Goal: Task Accomplishment & Management: Manage account settings

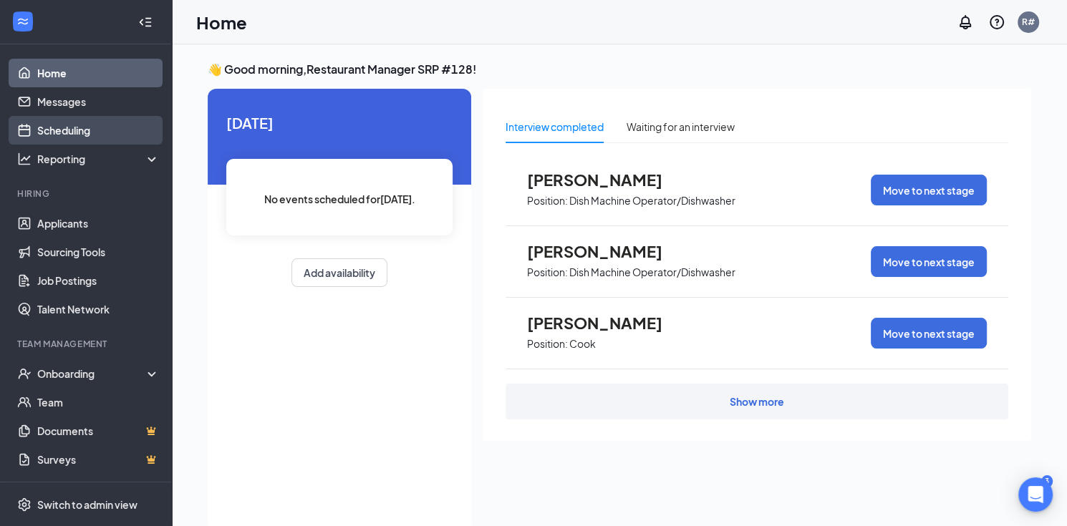
click at [55, 127] on link "Scheduling" at bounding box center [98, 130] width 122 height 29
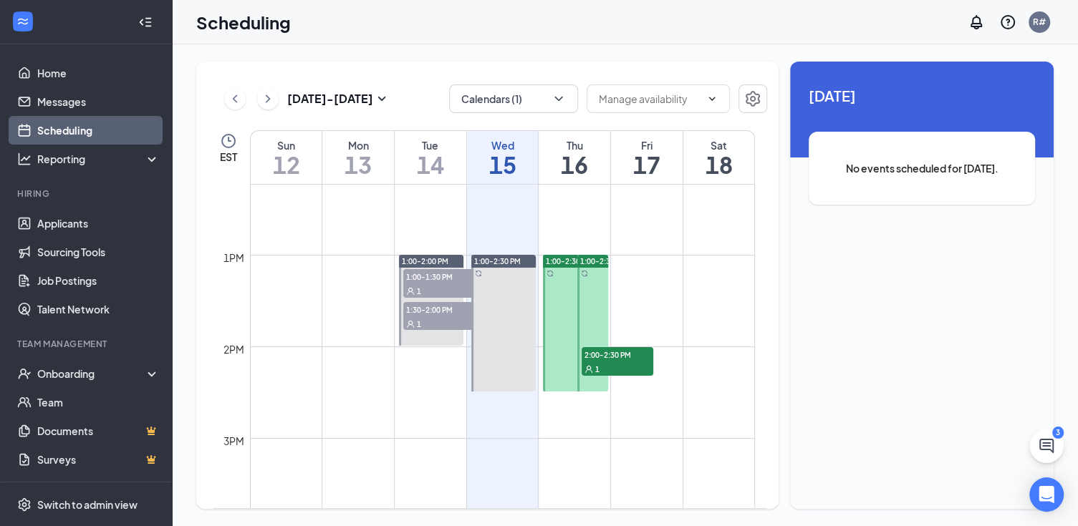
scroll to position [1132, 0]
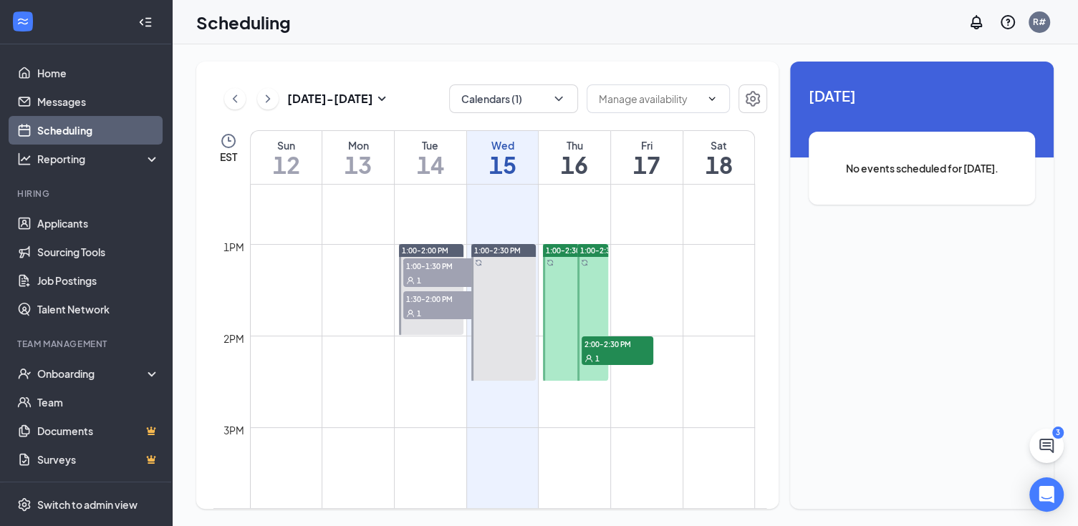
click at [628, 351] on div "1" at bounding box center [618, 358] width 72 height 14
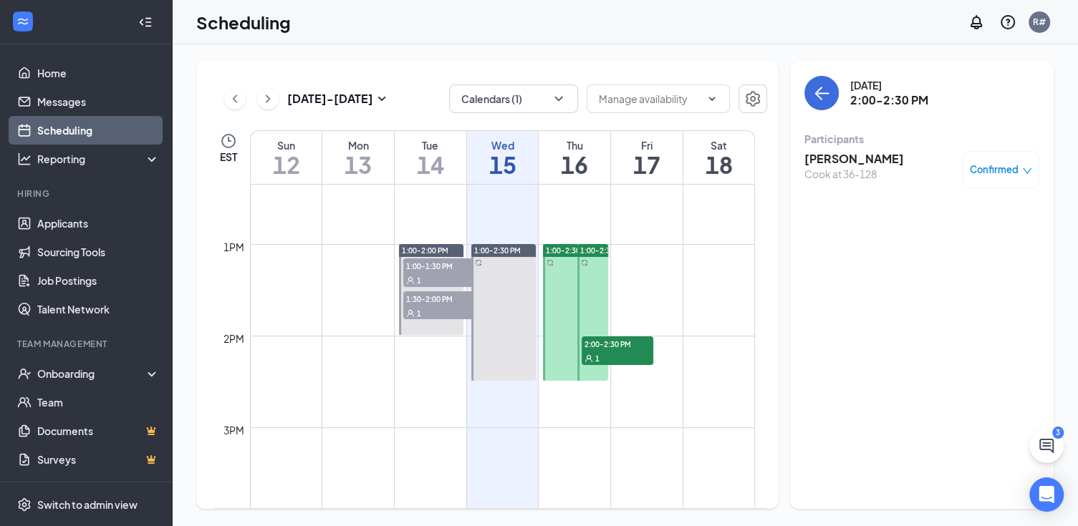
click at [840, 165] on h3 "[PERSON_NAME]" at bounding box center [854, 159] width 100 height 16
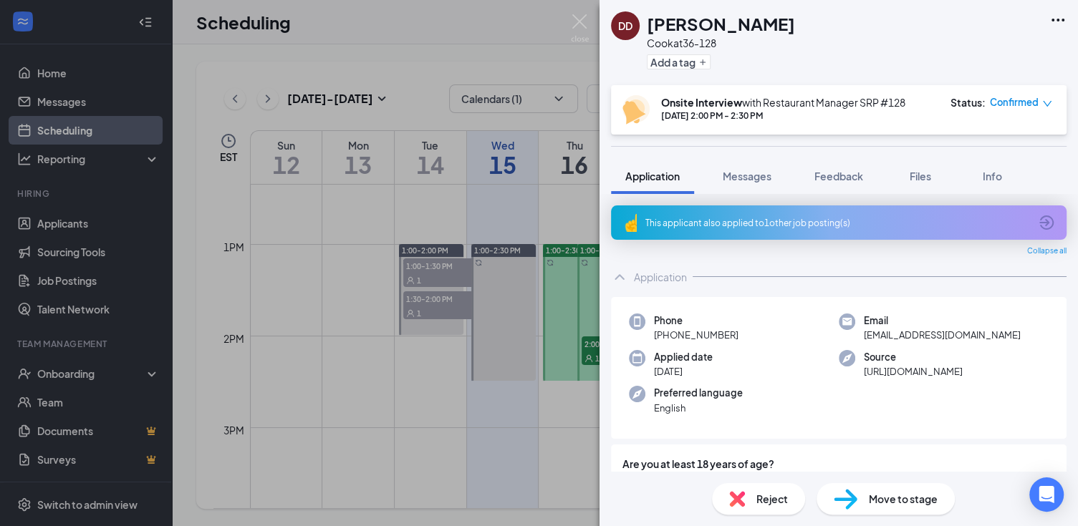
click at [347, 203] on div "DD [PERSON_NAME] at 36-128 Add a tag Onsite Interview with Restaurant Manager S…" at bounding box center [539, 263] width 1078 height 526
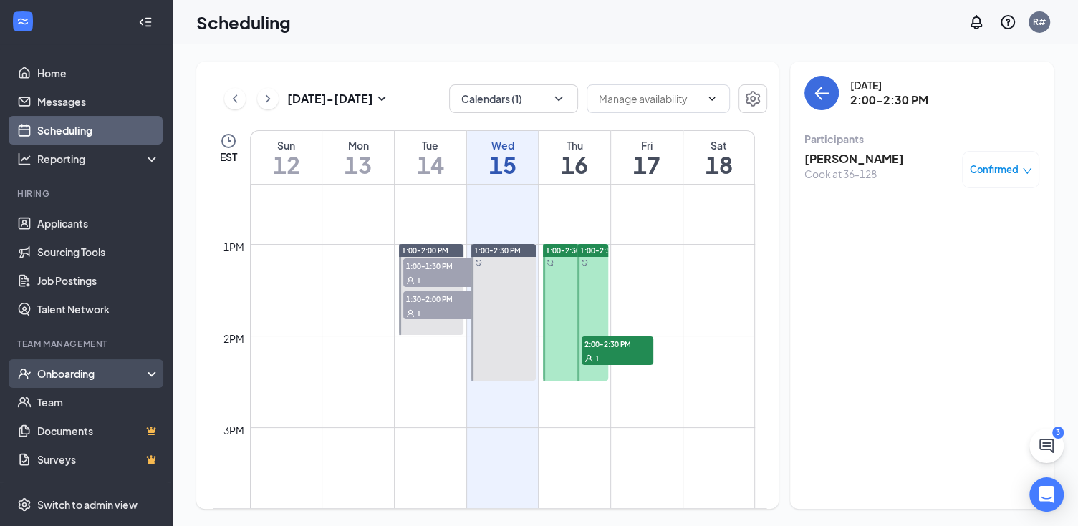
click at [104, 371] on div "Onboarding" at bounding box center [92, 374] width 110 height 14
click at [77, 398] on link "Overview" at bounding box center [98, 402] width 122 height 29
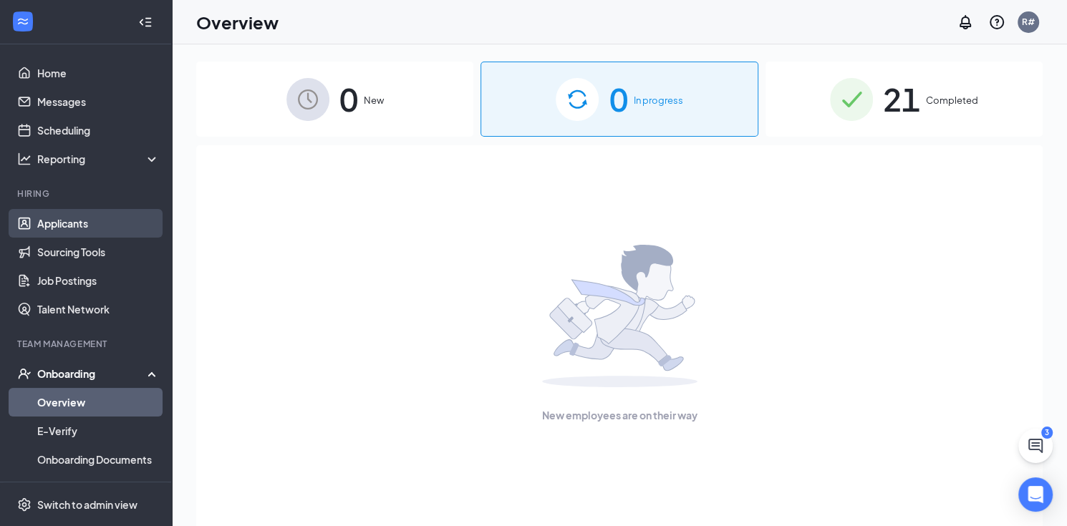
click at [55, 223] on link "Applicants" at bounding box center [98, 223] width 122 height 29
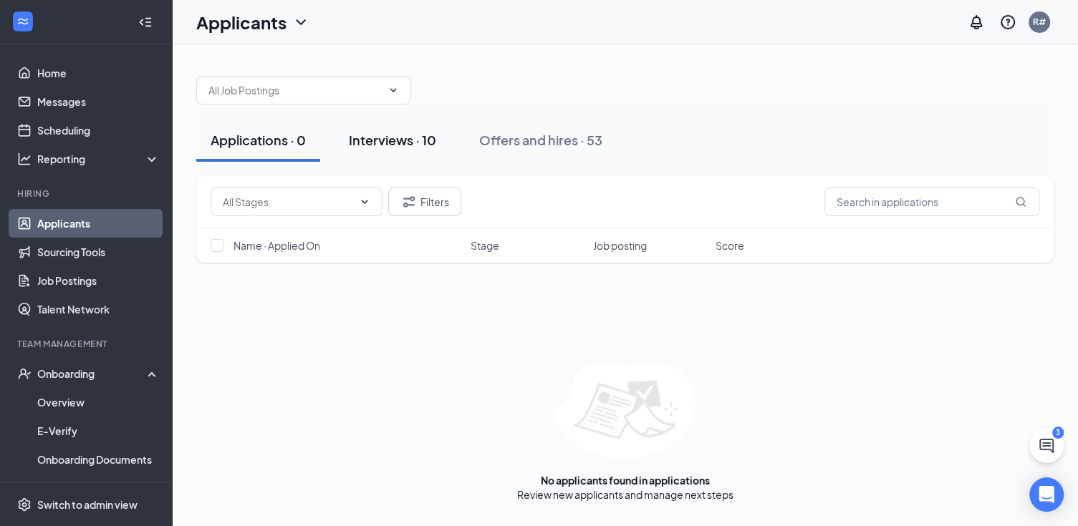
click at [368, 135] on div "Interviews · 10" at bounding box center [392, 140] width 87 height 18
